Goal: Task Accomplishment & Management: Use online tool/utility

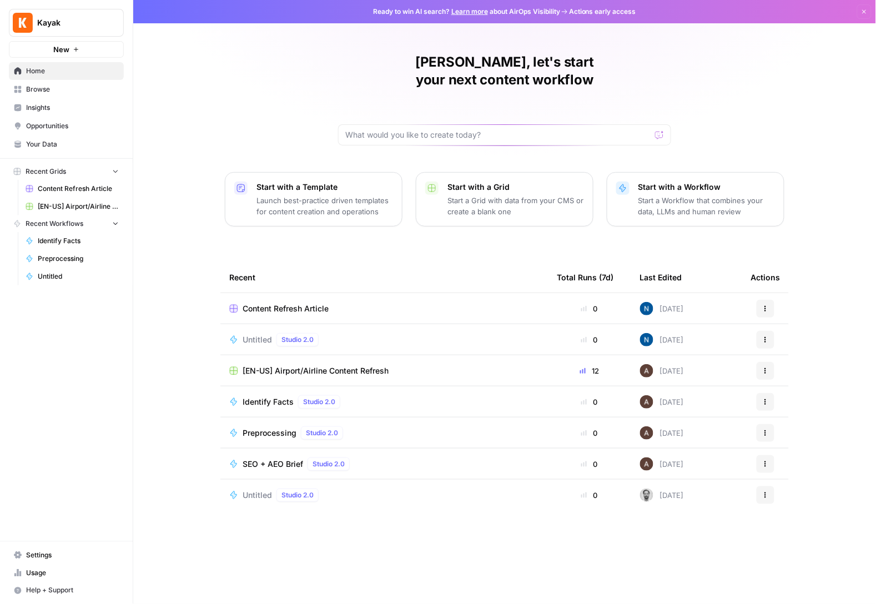
click at [281, 365] on span "[EN-US] Airport/Airline Content Refresh" at bounding box center [316, 370] width 146 height 11
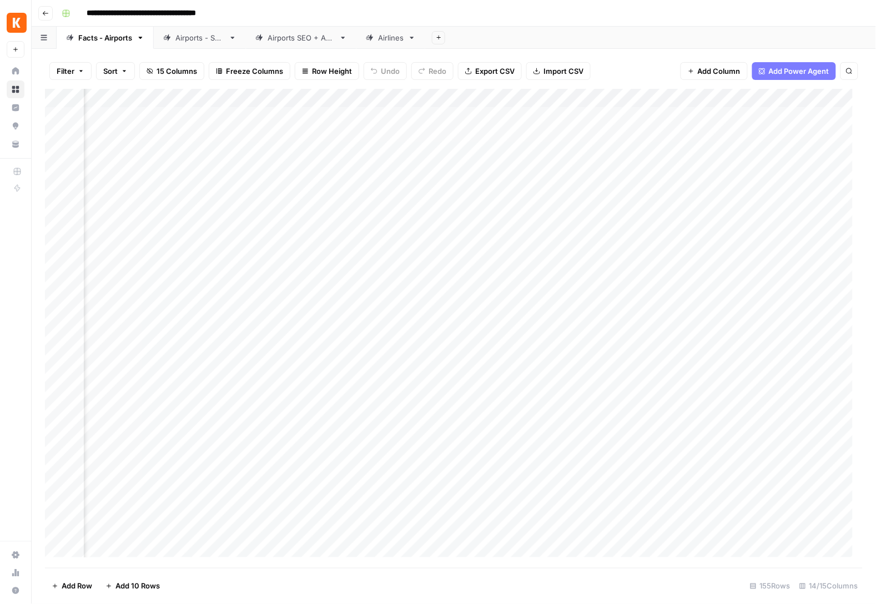
scroll to position [0, 527]
click at [621, 133] on div "Add Column" at bounding box center [454, 328] width 818 height 479
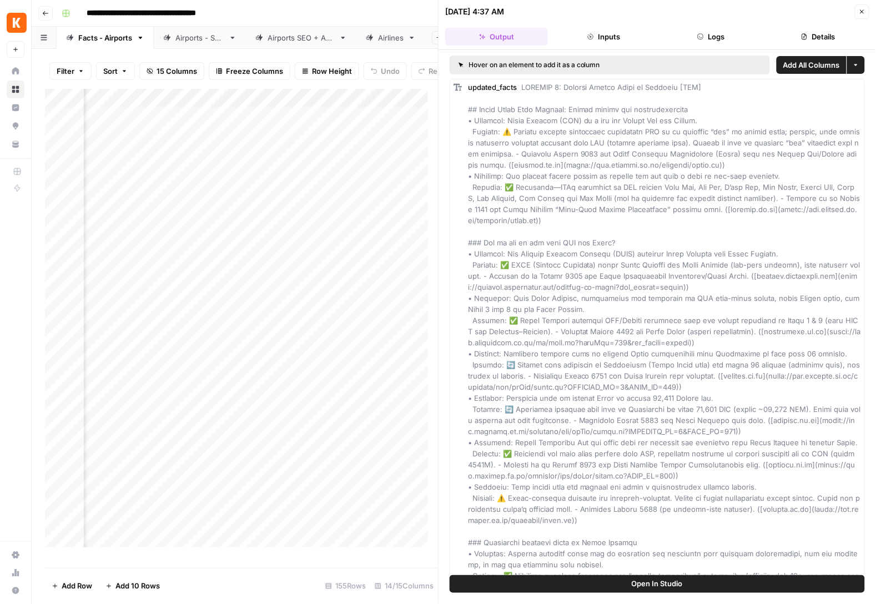
click at [860, 11] on icon "button" at bounding box center [862, 11] width 7 height 7
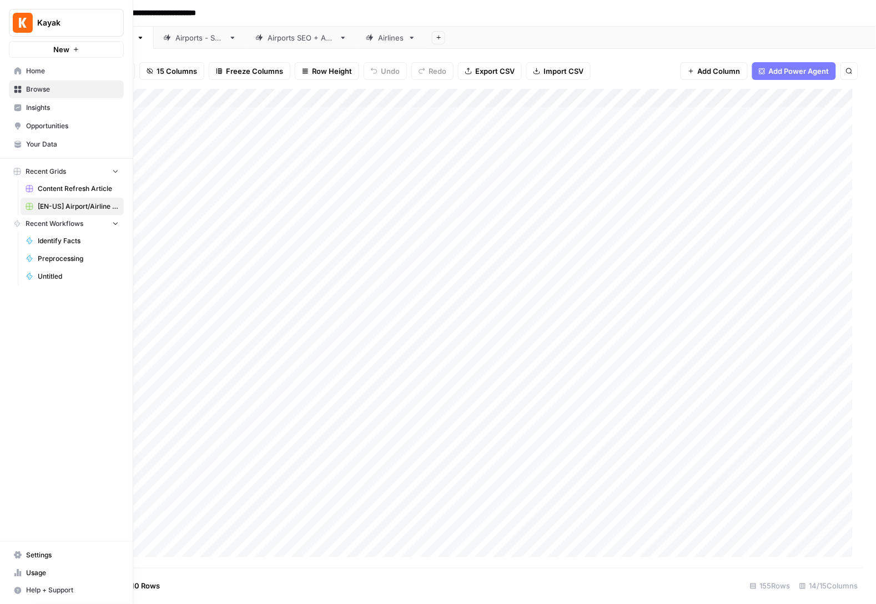
click at [62, 138] on link "Your Data" at bounding box center [66, 144] width 115 height 18
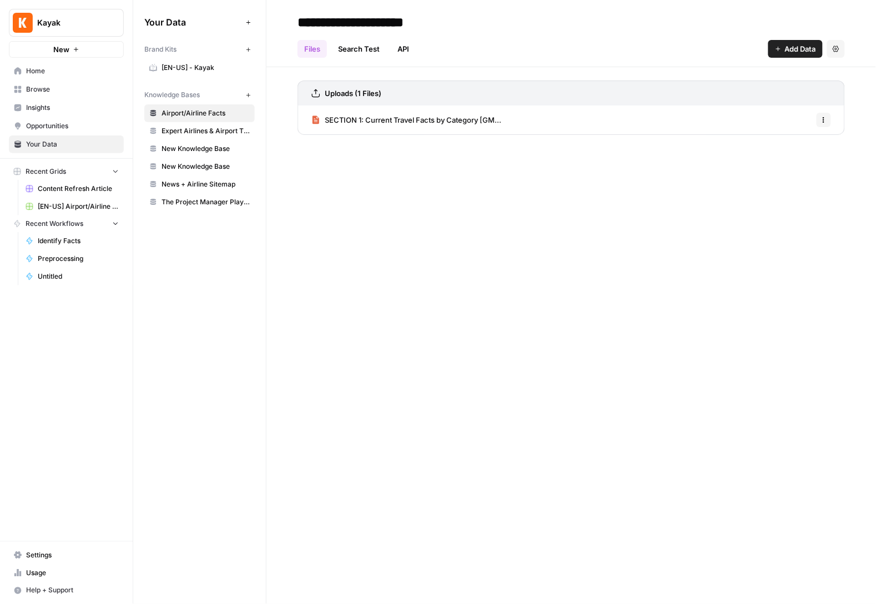
click at [392, 122] on span "SECTION 1: Current Travel Facts by Category [GM..." at bounding box center [413, 119] width 177 height 11
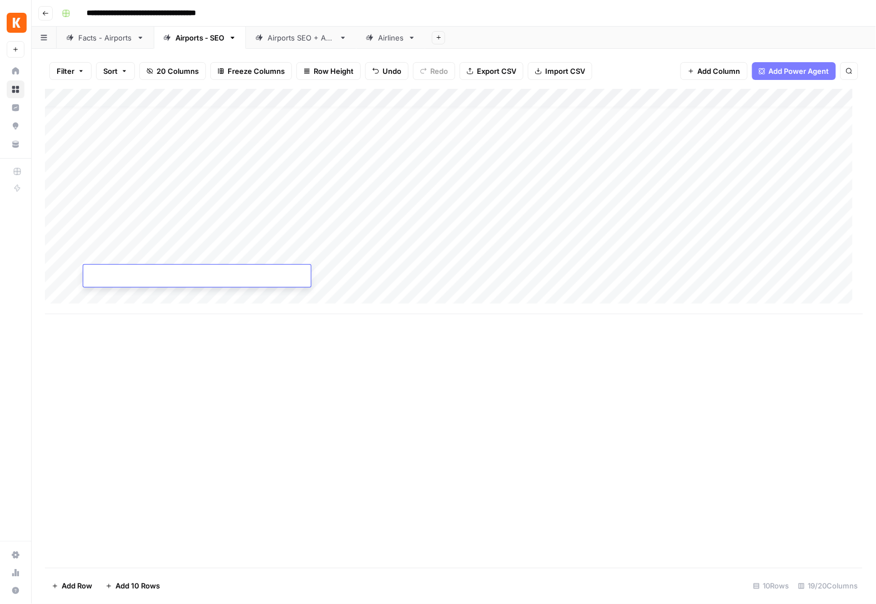
scroll to position [10, 0]
drag, startPoint x: 209, startPoint y: 279, endPoint x: 229, endPoint y: 304, distance: 32.0
click at [210, 279] on body "**********" at bounding box center [438, 302] width 876 height 604
click at [253, 327] on div "Add Column" at bounding box center [454, 328] width 818 height 479
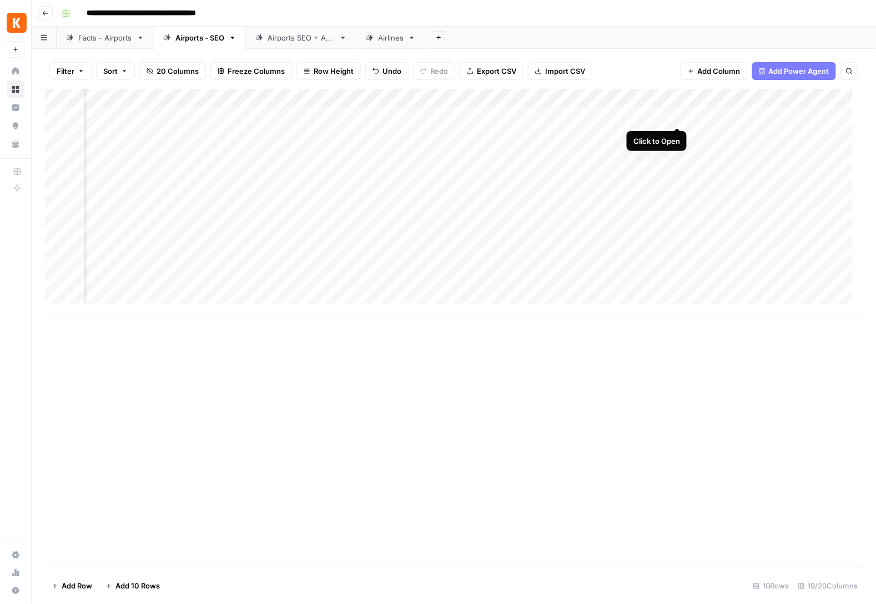
click at [676, 114] on div "Add Column" at bounding box center [454, 201] width 818 height 225
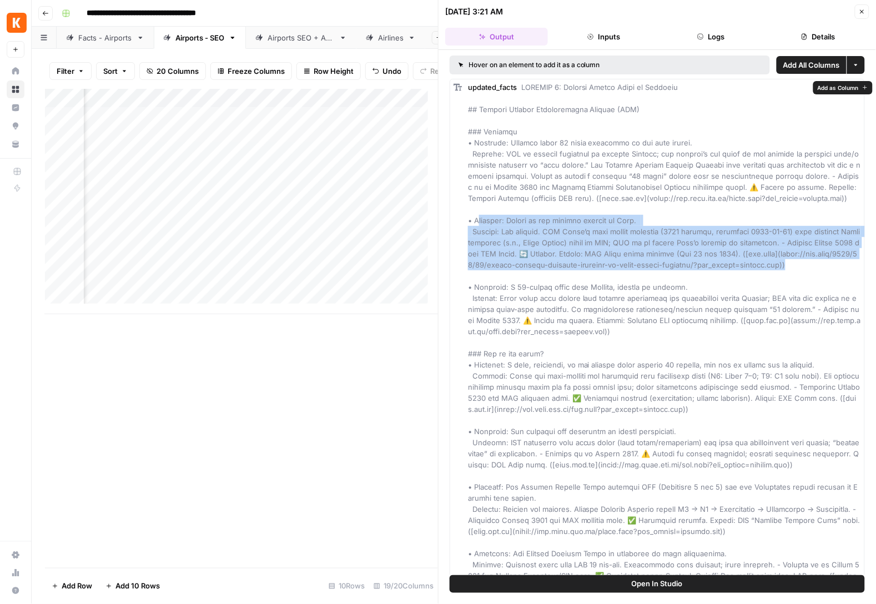
drag, startPoint x: 480, startPoint y: 220, endPoint x: 832, endPoint y: 265, distance: 354.3
copy span "riginal: Ranked as the busiest airport in Asia. Updated: Not current. ACI World…"
click at [867, 11] on button "Close" at bounding box center [862, 11] width 14 height 14
